Goal: Navigation & Orientation: Find specific page/section

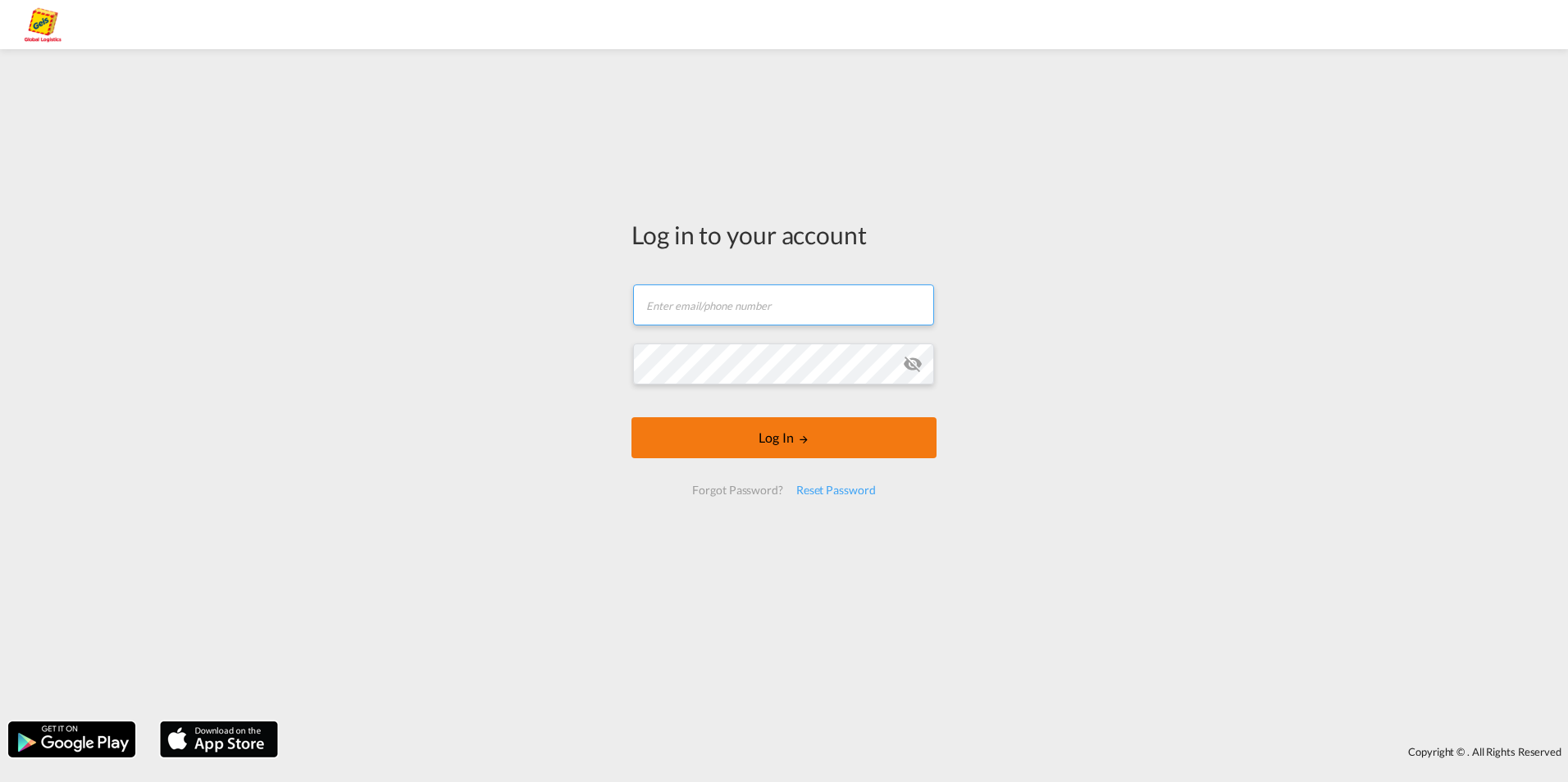
type input "[PERSON_NAME][EMAIL_ADDRESS][PERSON_NAME][PERSON_NAME][DOMAIN_NAME]"
click at [766, 446] on button "Log In" at bounding box center [783, 438] width 305 height 41
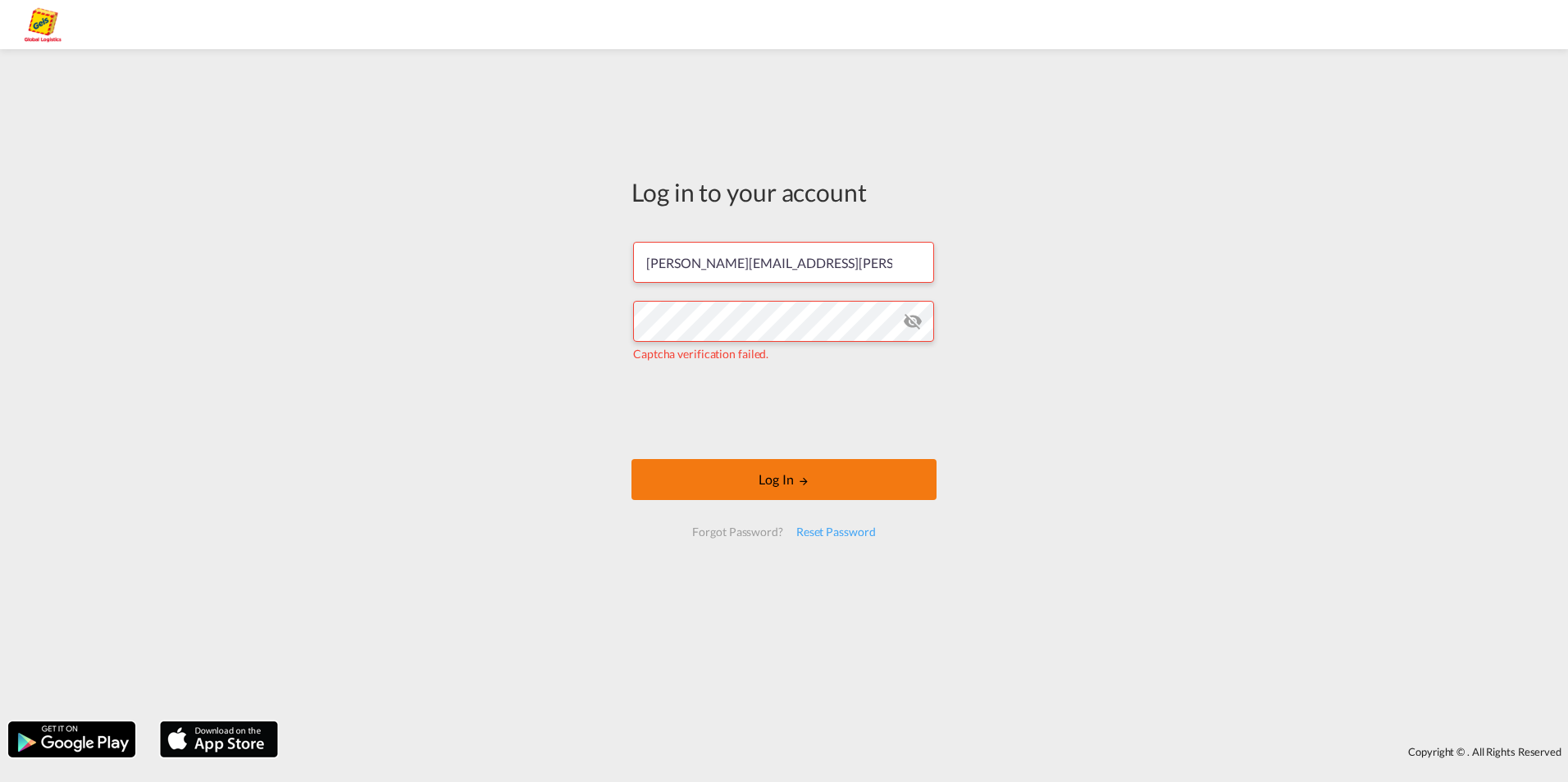
click at [741, 474] on button "Log In" at bounding box center [783, 479] width 305 height 41
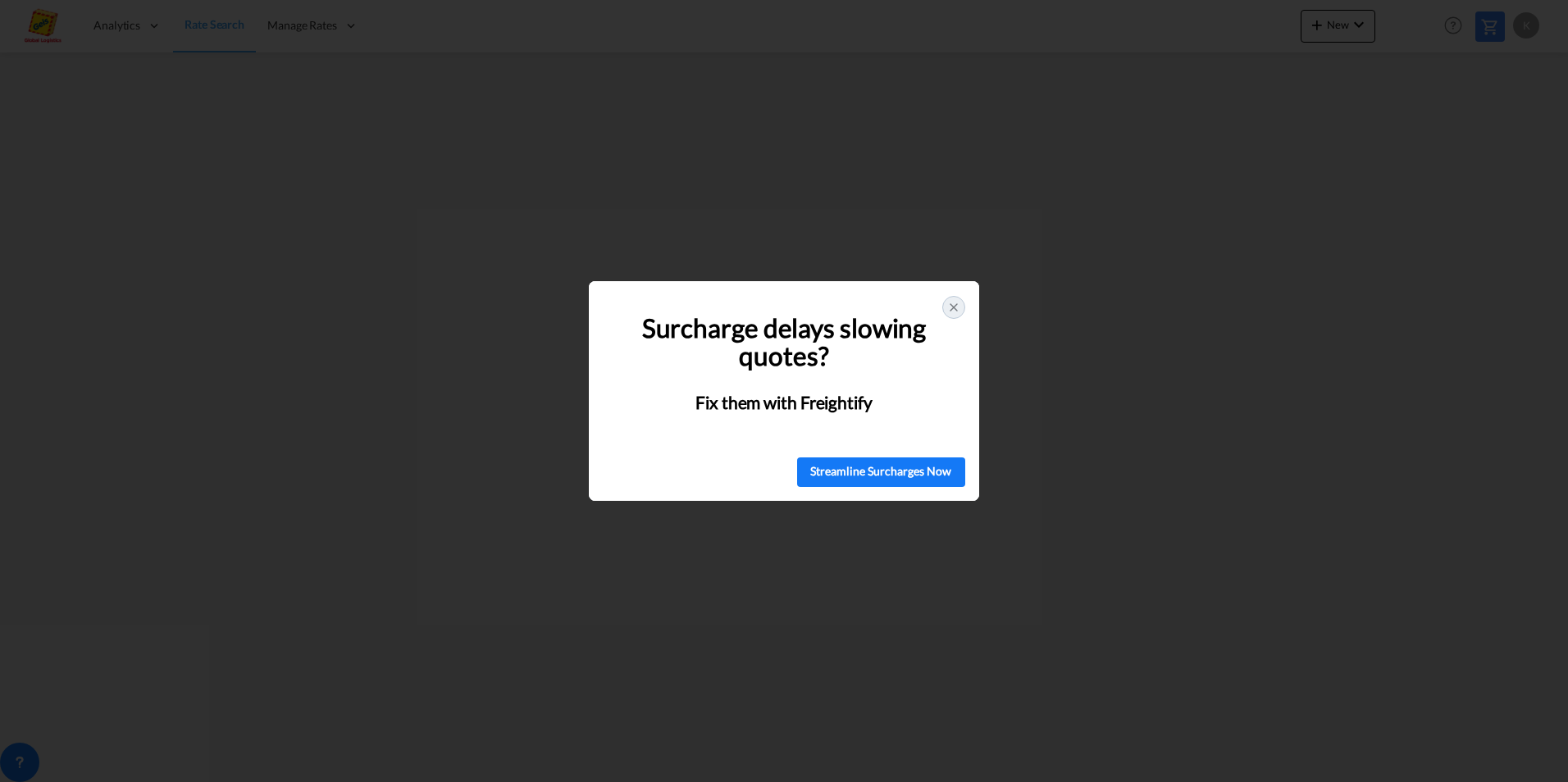
click at [953, 303] on icon at bounding box center [954, 308] width 13 height 13
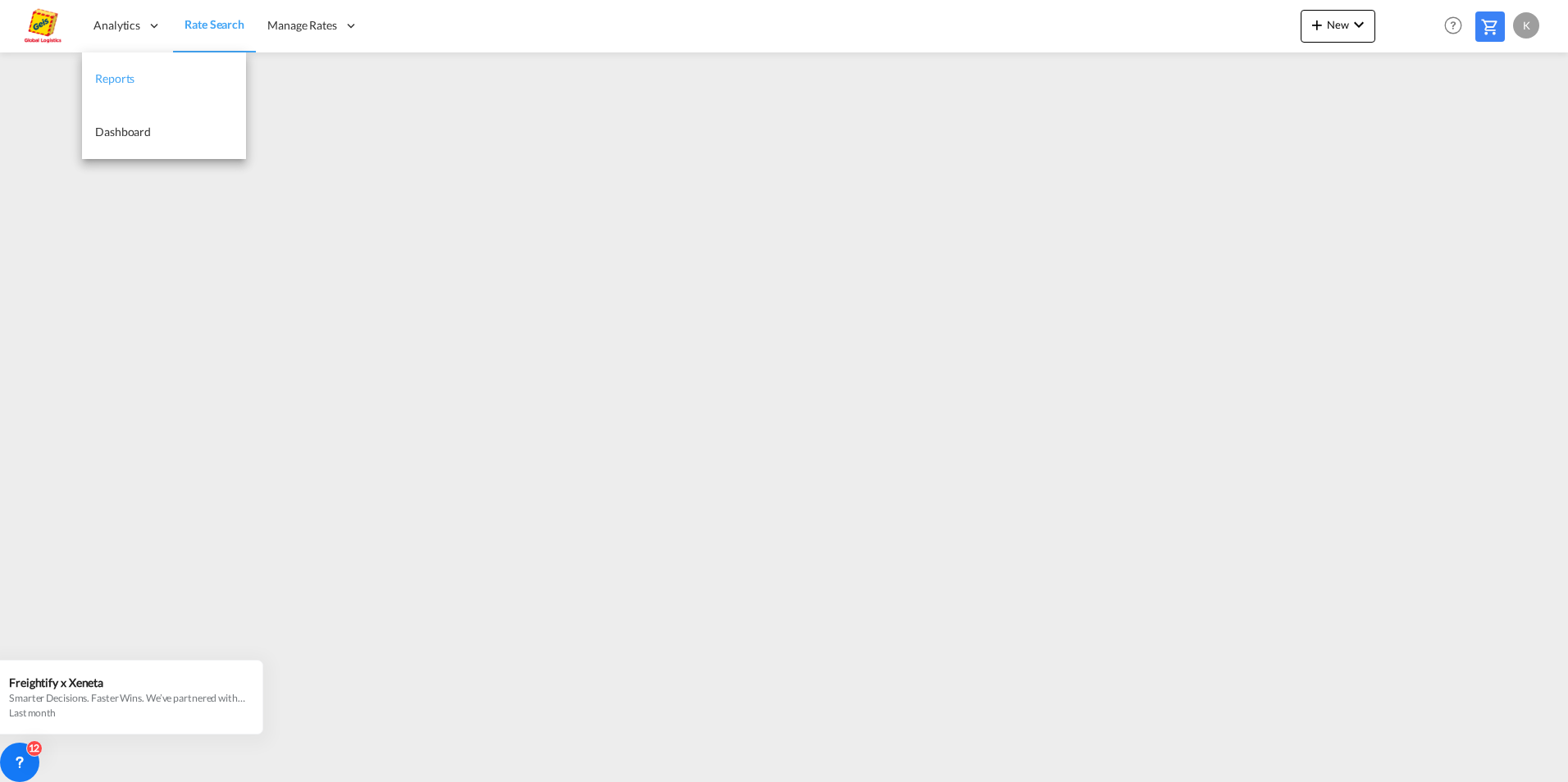
click at [123, 80] on span "Reports" at bounding box center [115, 78] width 40 height 14
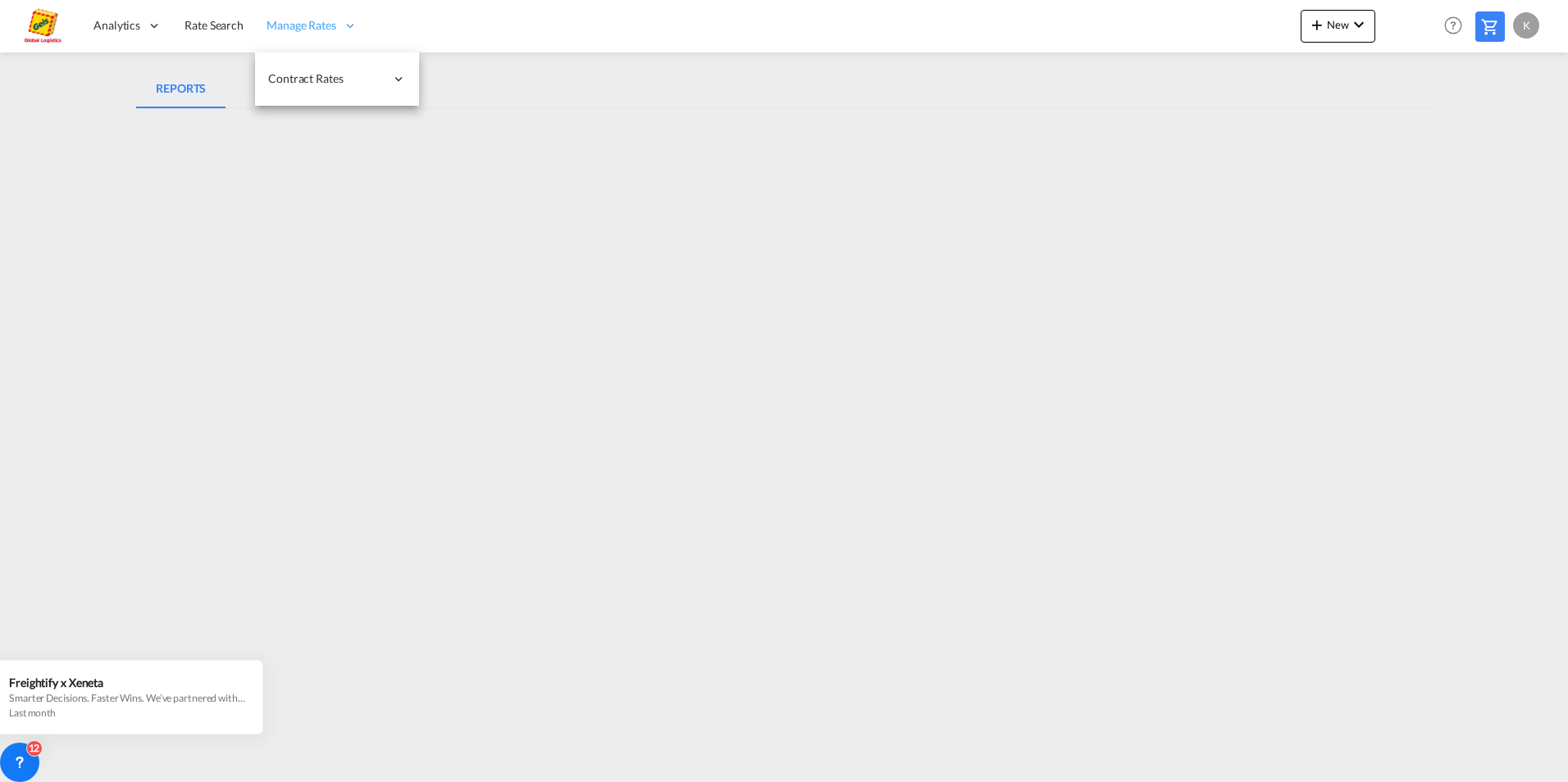
click at [321, 19] on span "Manage Rates" at bounding box center [302, 25] width 70 height 16
click at [475, 74] on span "My Rate Files" at bounding box center [465, 78] width 67 height 14
